Goal: Find specific fact: Find specific page/section

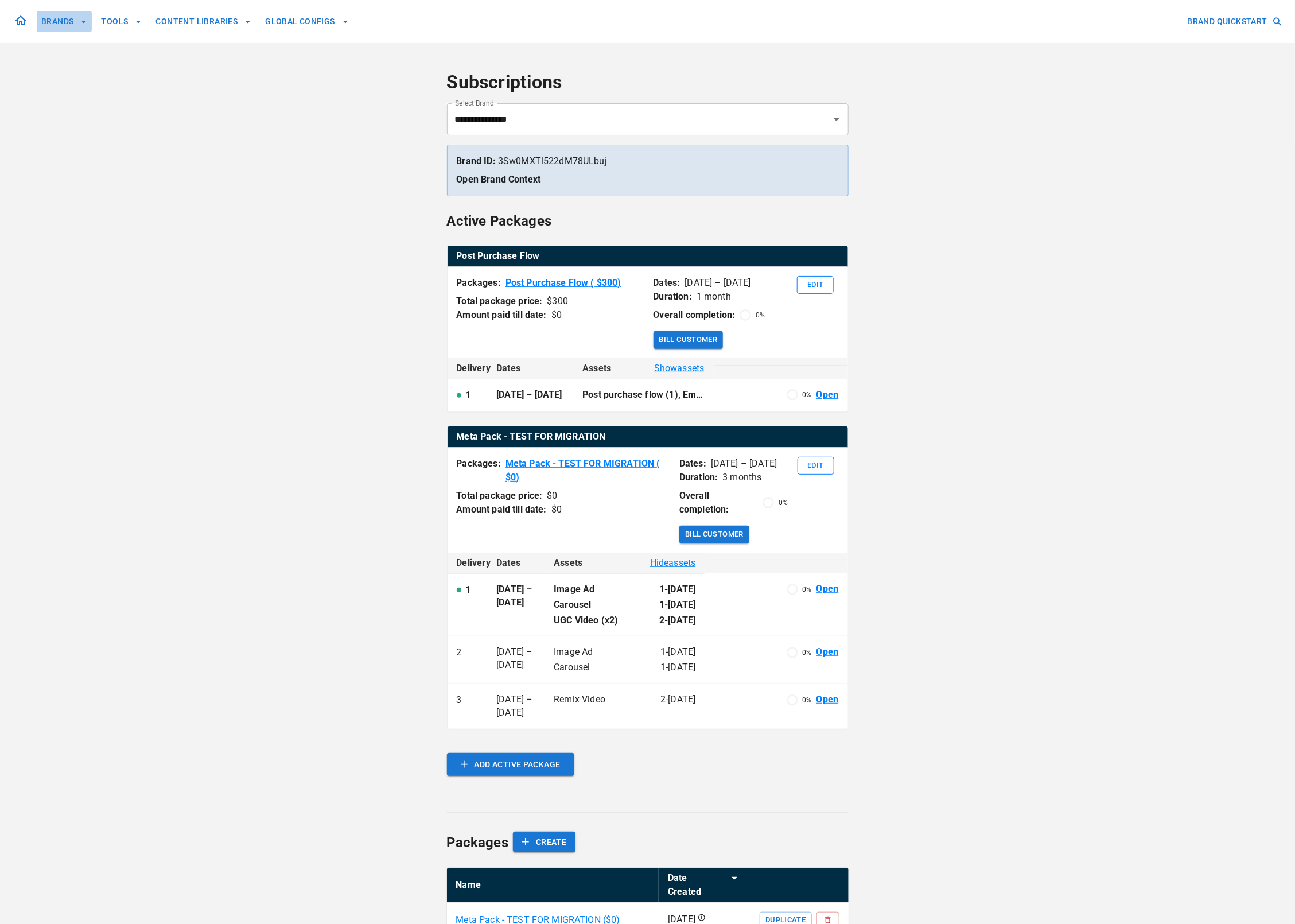
click at [58, 20] on button "BRANDS" at bounding box center [64, 21] width 55 height 21
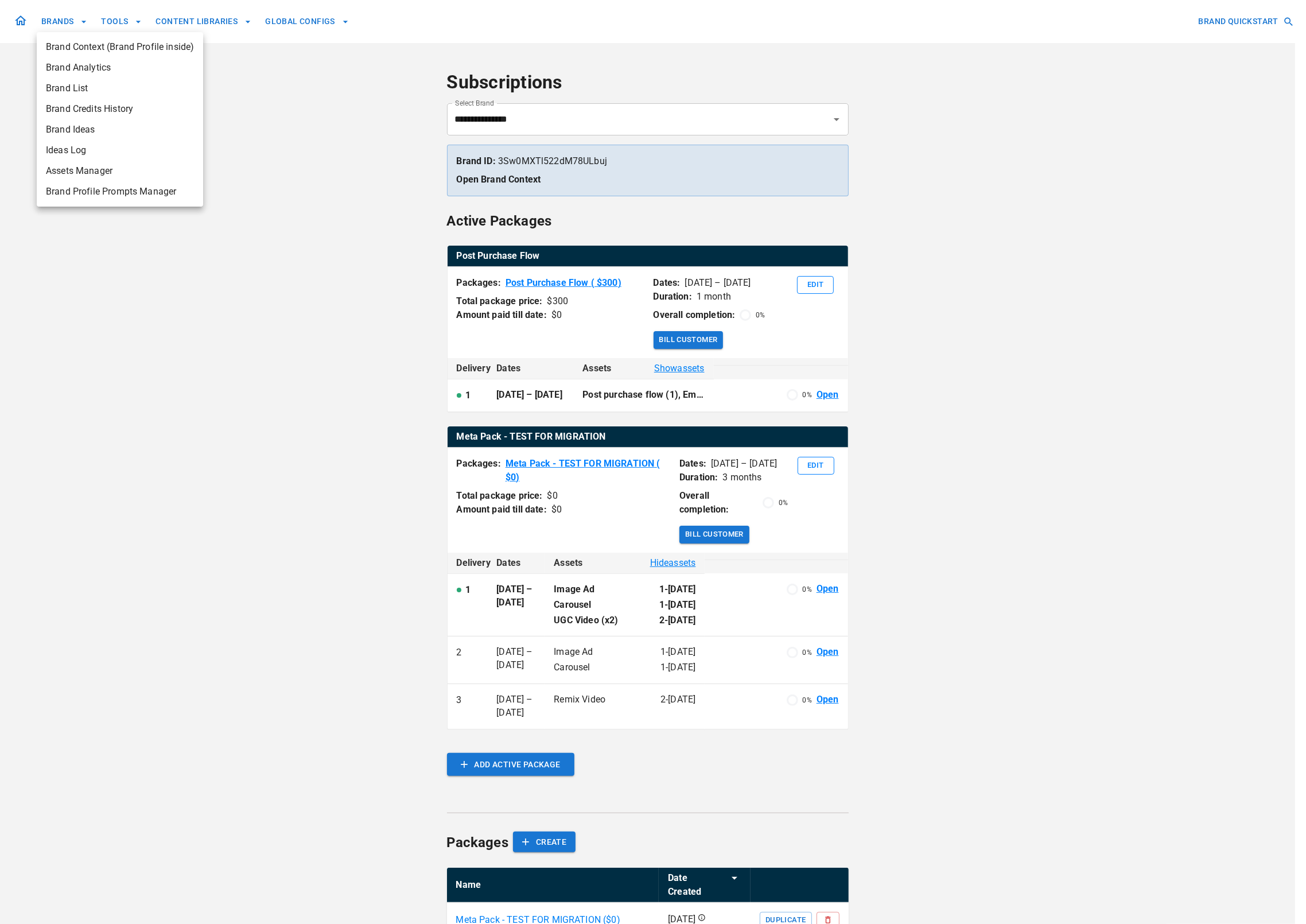
click at [19, 18] on div at bounding box center [653, 462] width 1306 height 924
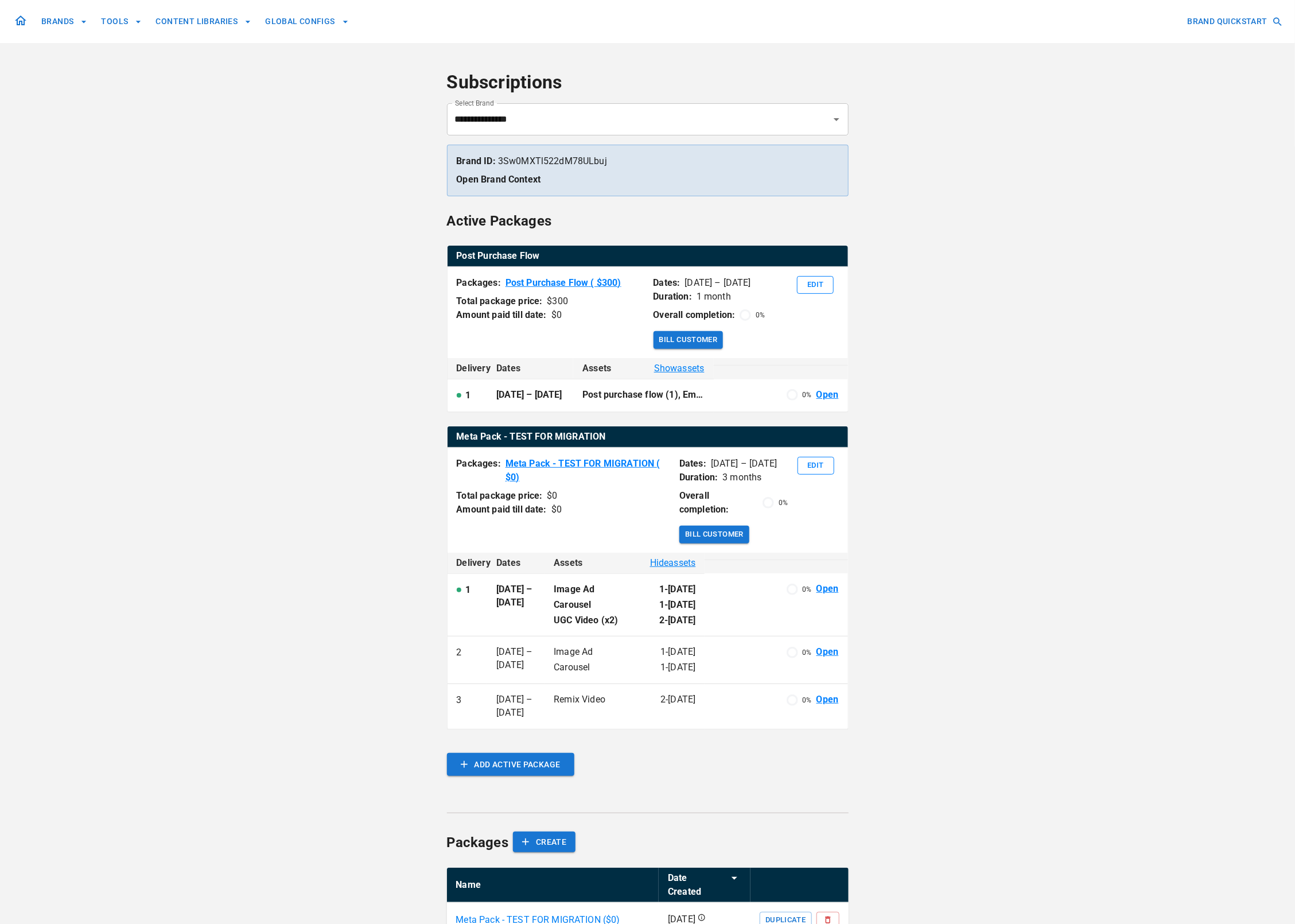
click at [19, 19] on icon at bounding box center [21, 21] width 14 height 14
click at [20, 20] on icon at bounding box center [21, 21] width 14 height 14
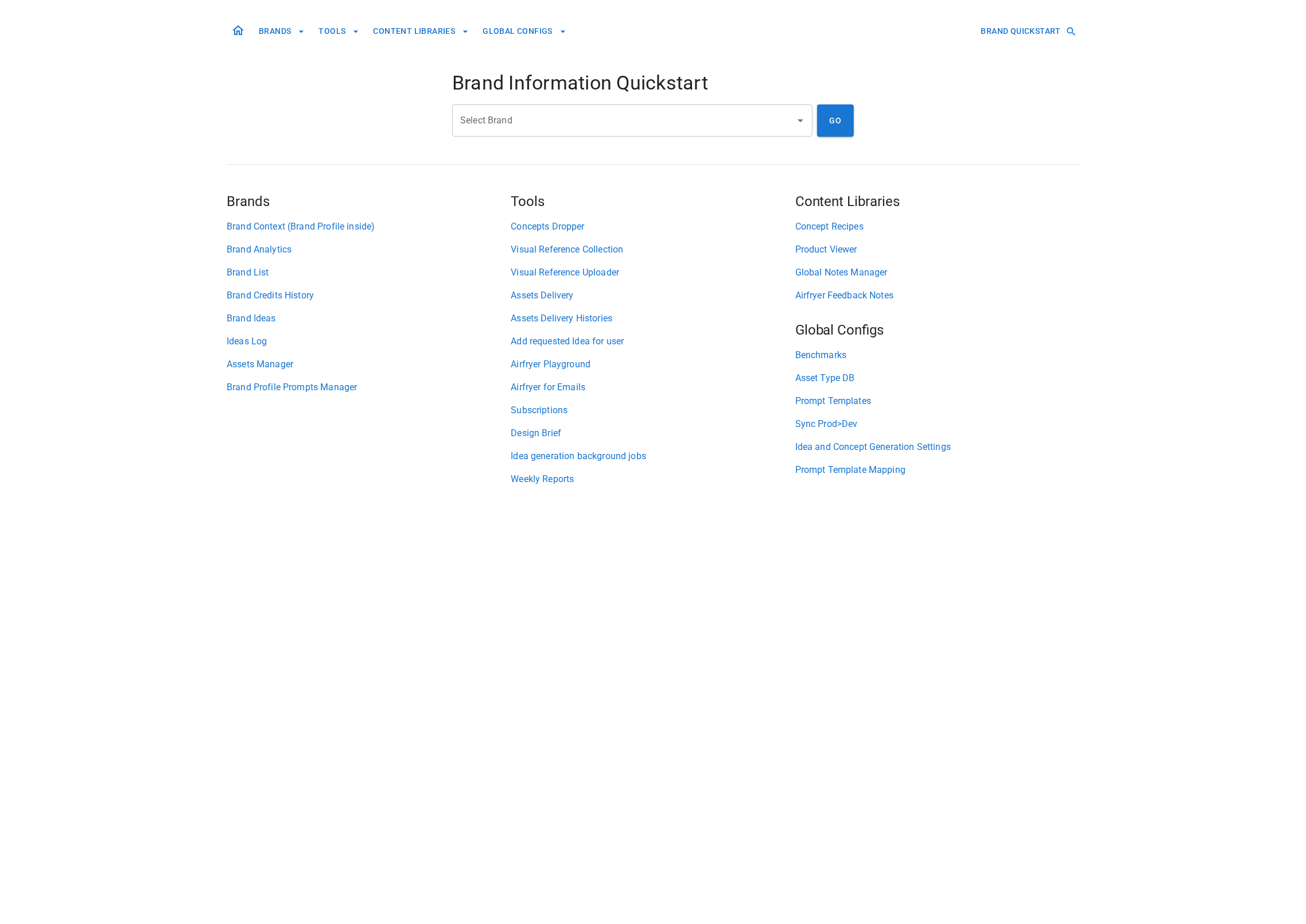
click at [611, 118] on input "Select Brand" at bounding box center [623, 121] width 333 height 22
click at [639, 144] on li "[PERSON_NAME]'s" at bounding box center [632, 151] width 360 height 20
type input "*******"
click at [839, 122] on button "GO" at bounding box center [835, 120] width 37 height 32
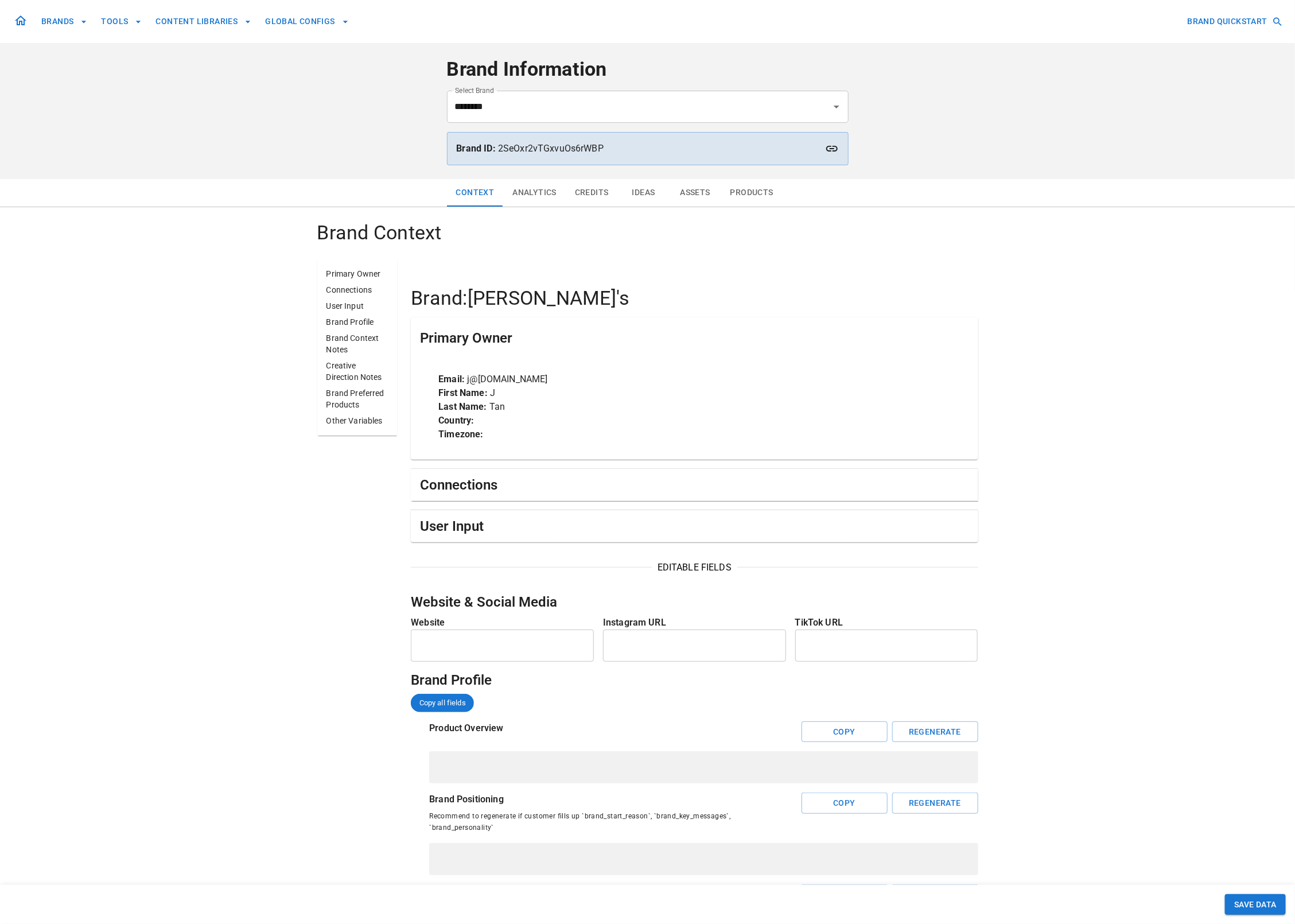
click at [581, 148] on p "Brand ID: 2SeOxr2vTGxvuOs6rWBP" at bounding box center [648, 149] width 382 height 14
copy p "2SeOxr2vTGxvuOs6rWBP"
